Goal: Transaction & Acquisition: Purchase product/service

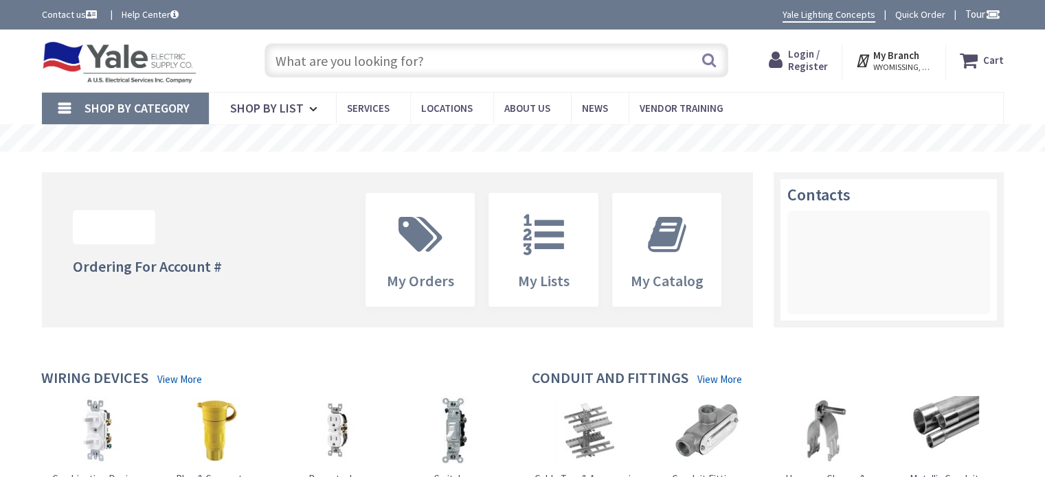
click at [379, 63] on input "text" at bounding box center [496, 60] width 464 height 34
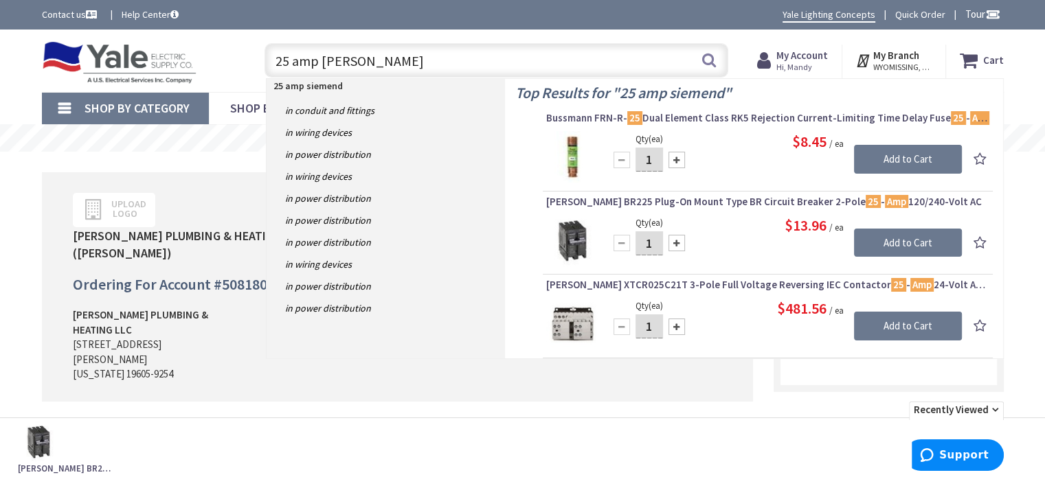
type input "25 amp siemens"
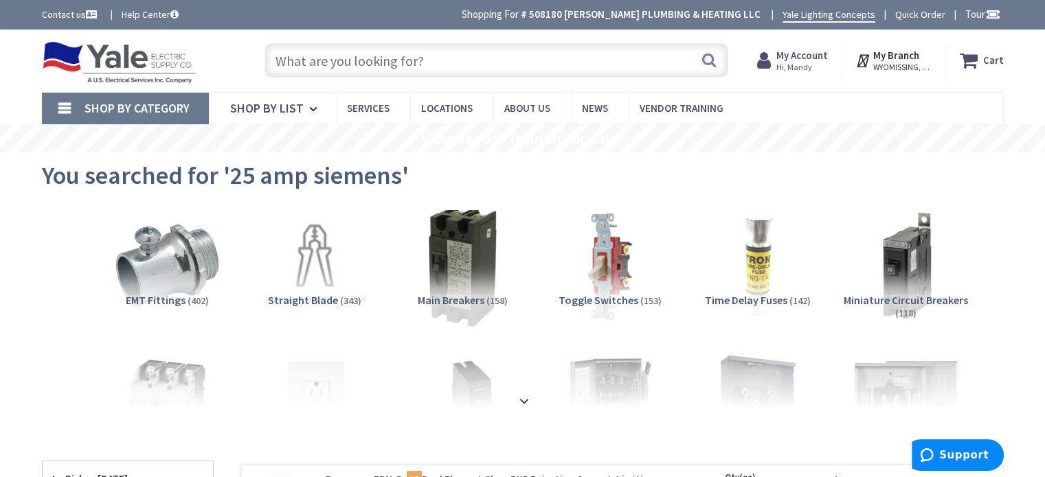
click at [471, 277] on img at bounding box center [462, 265] width 124 height 124
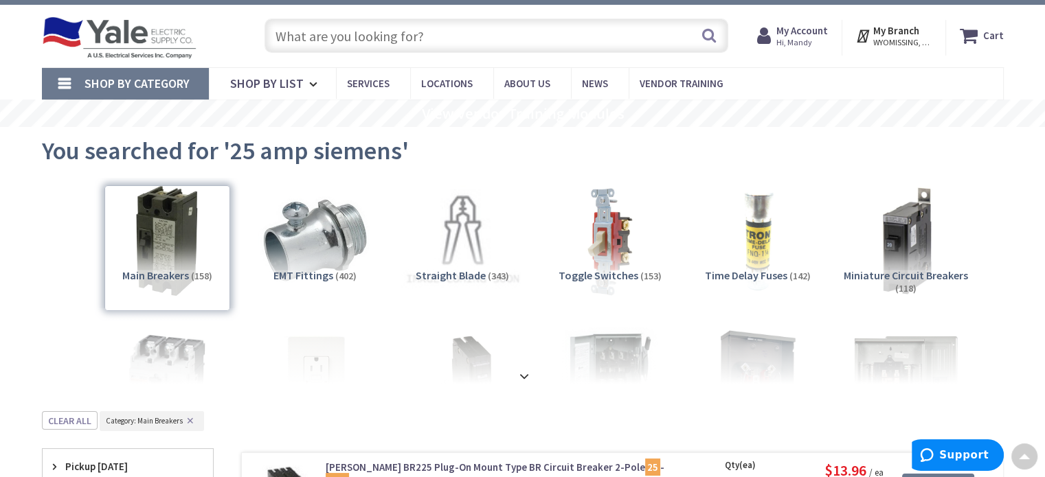
scroll to position [23, 0]
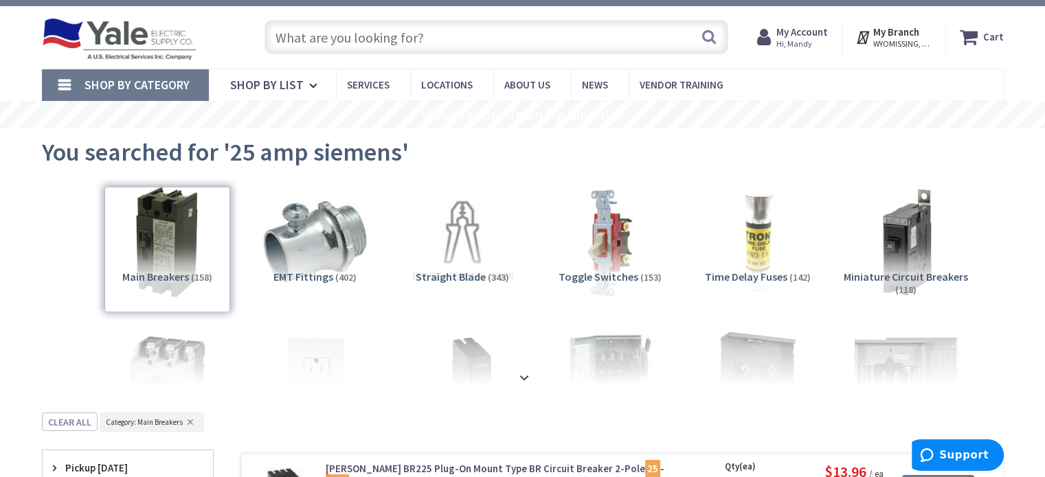
click at [374, 41] on input "text" at bounding box center [496, 37] width 464 height 34
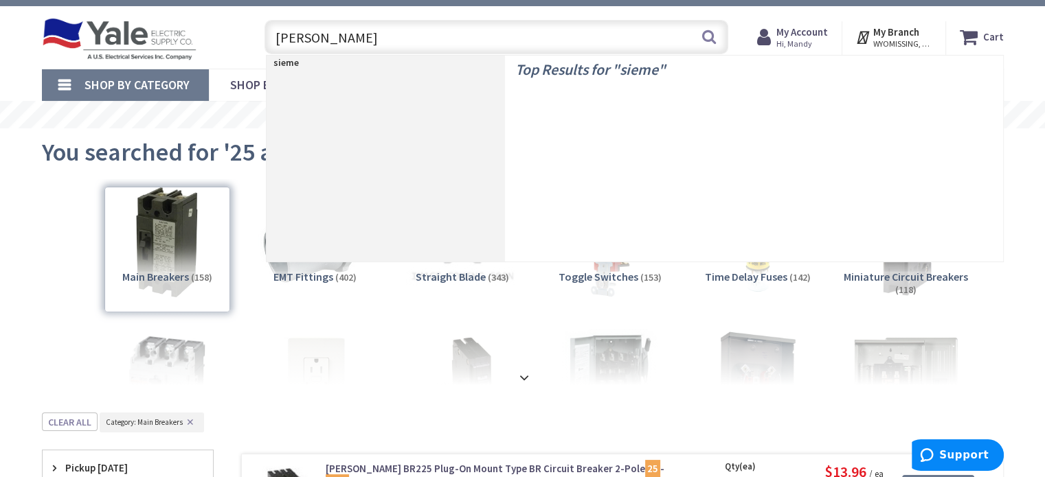
type input "siemens"
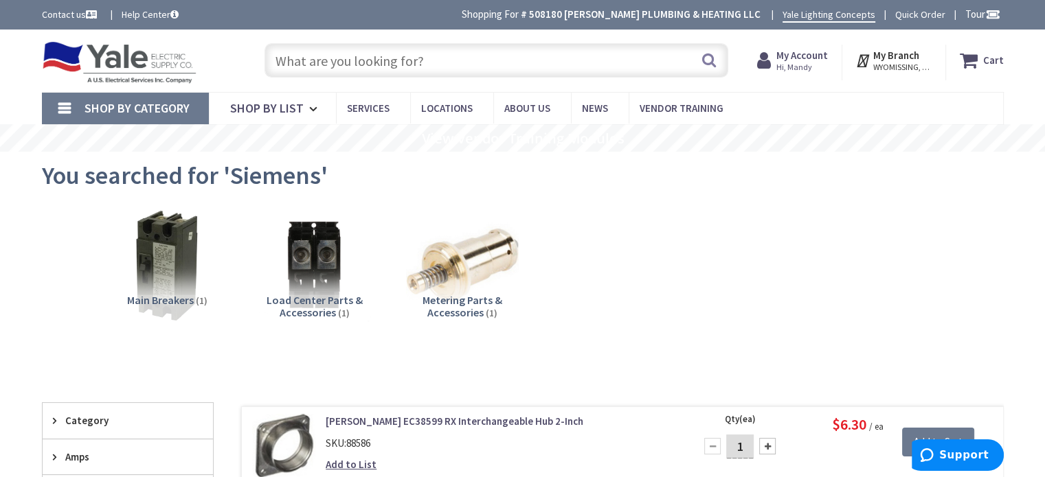
click at [403, 50] on input "text" at bounding box center [496, 60] width 464 height 34
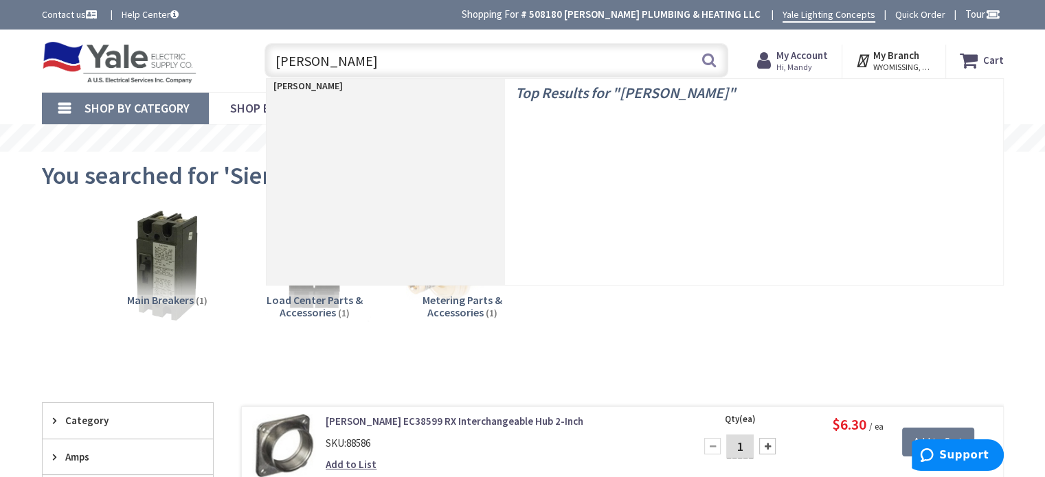
type input "goulds"
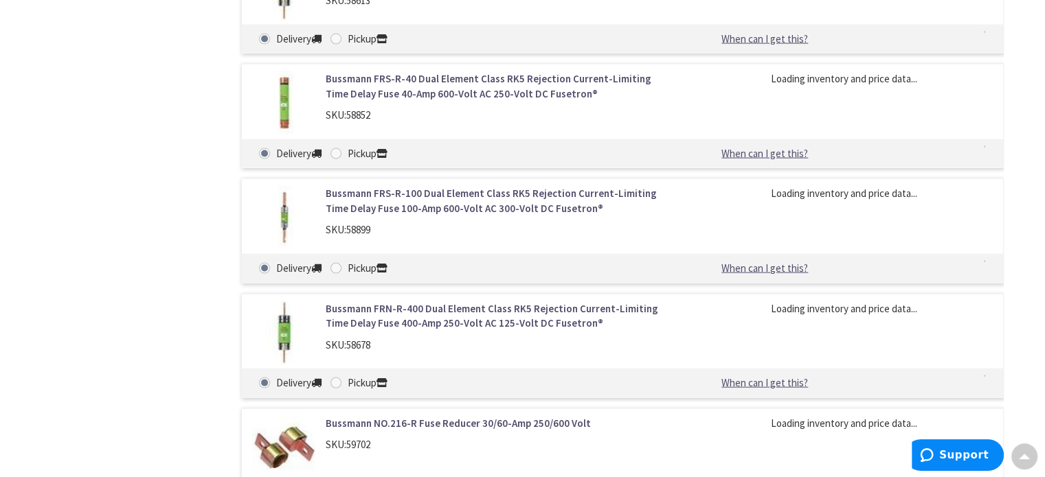
scroll to position [2885, 0]
